Goal: Task Accomplishment & Management: Manage account settings

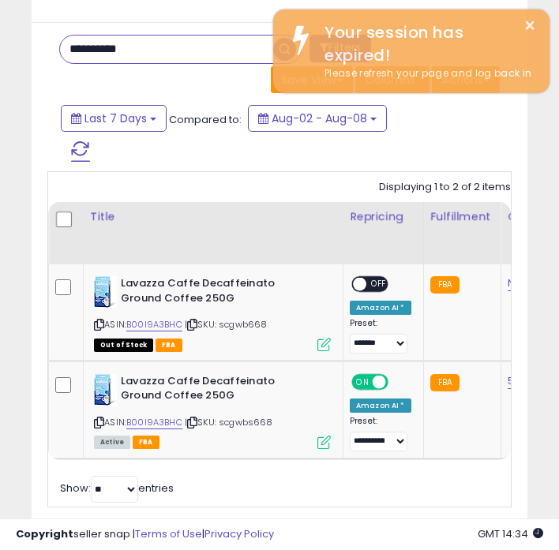
scroll to position [0, 589]
